Goal: Information Seeking & Learning: Check status

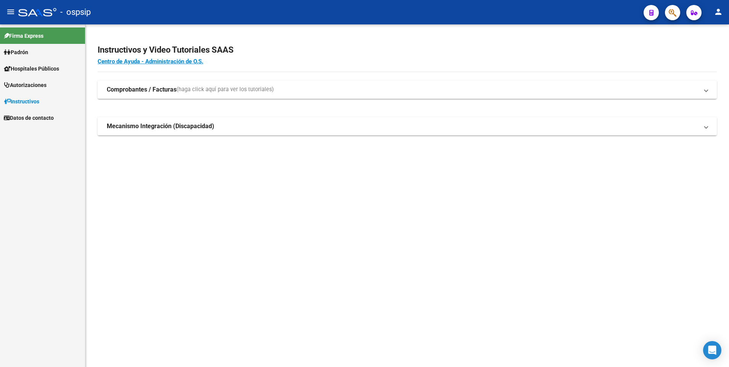
click at [676, 8] on span "button" at bounding box center [673, 13] width 8 height 16
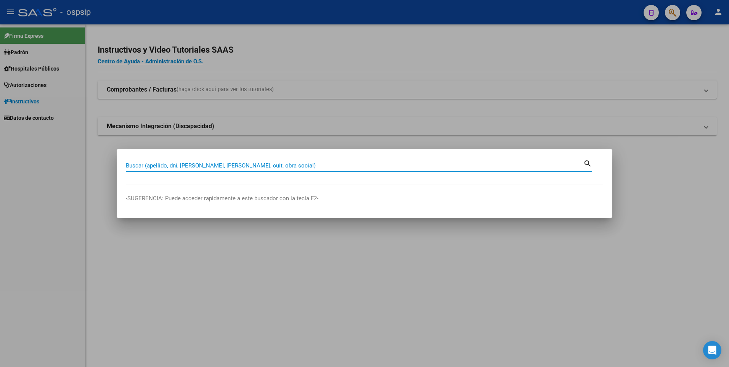
paste input "11562841"
type input "11562841"
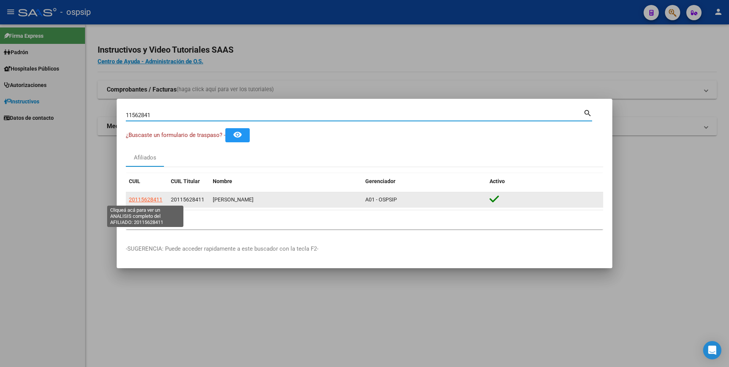
click at [154, 198] on span "20115628411" at bounding box center [146, 199] width 34 height 6
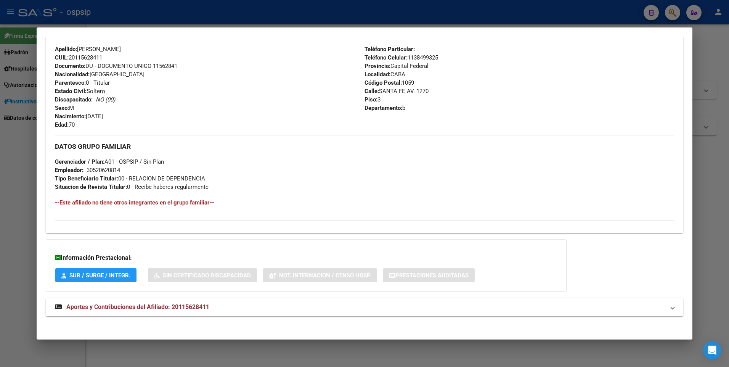
scroll to position [247, 0]
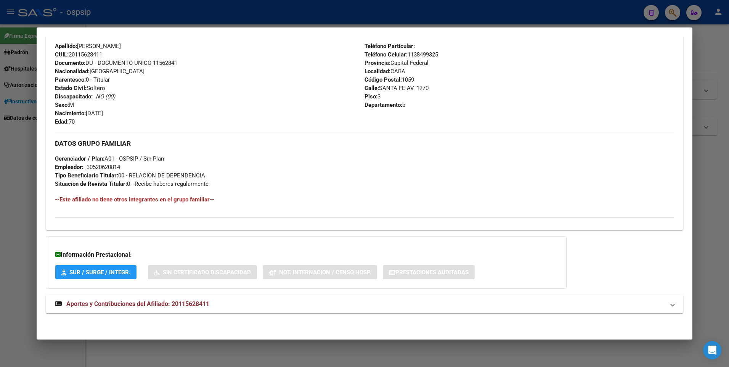
click at [154, 306] on span "Aportes y Contribuciones del Afiliado: 20115628411" at bounding box center [137, 303] width 143 height 7
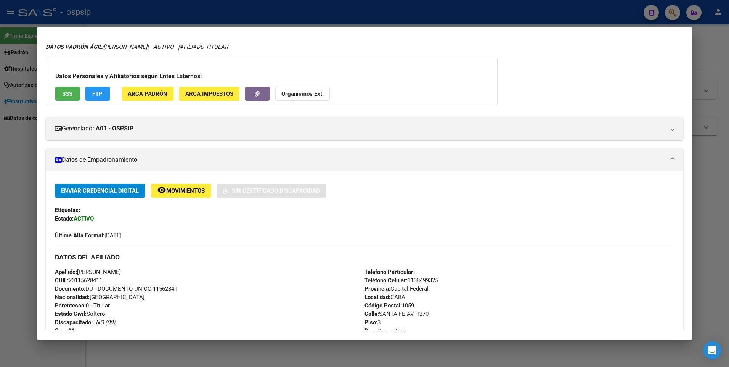
scroll to position [0, 0]
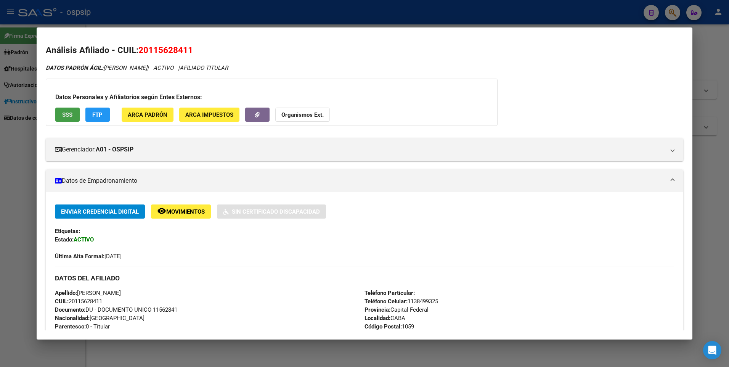
click at [68, 112] on span "SSS" at bounding box center [67, 114] width 10 height 7
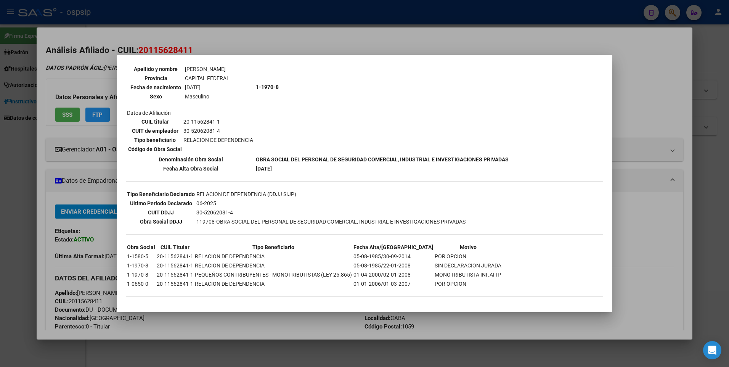
scroll to position [85, 0]
click at [98, 206] on div at bounding box center [364, 183] width 729 height 367
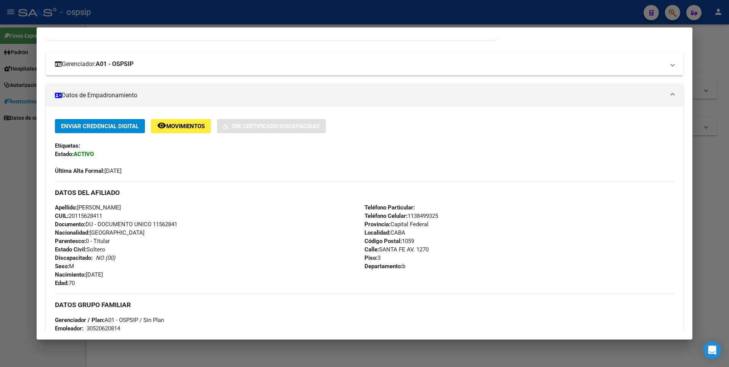
scroll to position [0, 0]
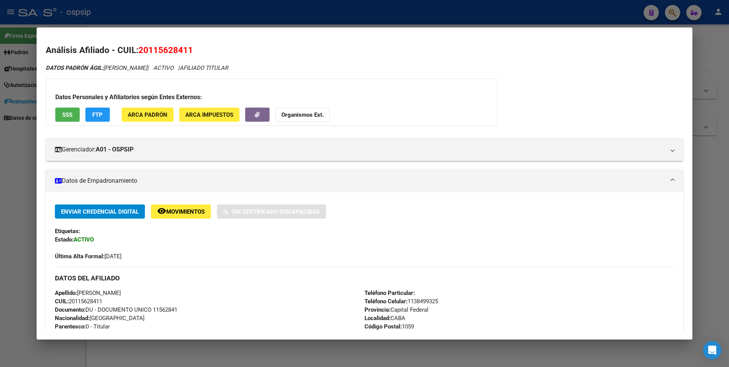
click at [156, 114] on span "ARCA Padrón" at bounding box center [148, 114] width 40 height 7
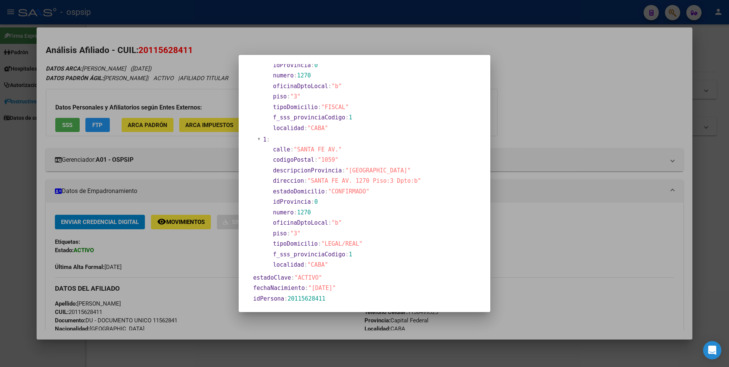
scroll to position [191, 0]
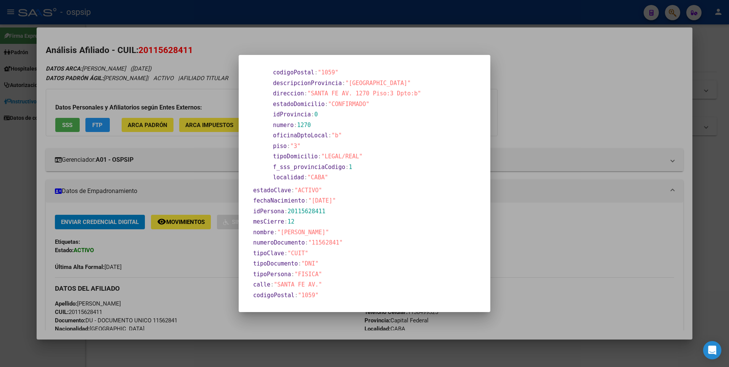
click at [587, 187] on div at bounding box center [364, 183] width 729 height 367
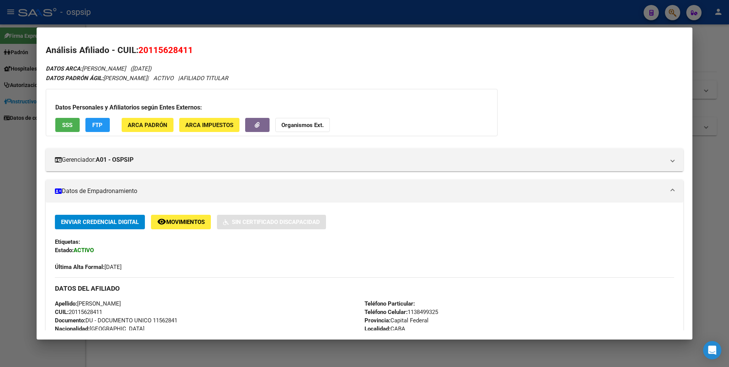
click at [152, 127] on span "ARCA Padrón" at bounding box center [148, 125] width 40 height 7
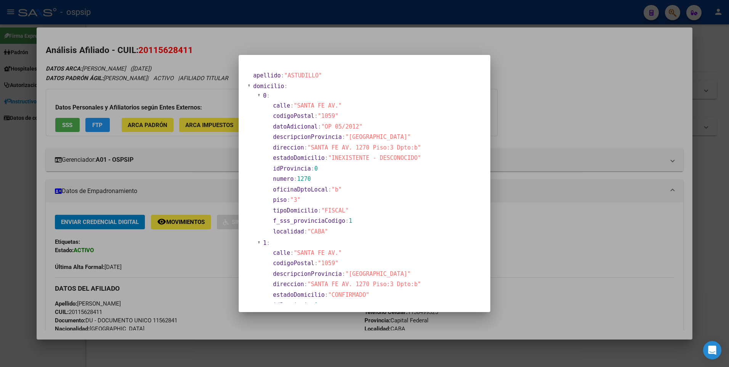
click at [580, 188] on div at bounding box center [364, 183] width 729 height 367
